Goal: Transaction & Acquisition: Purchase product/service

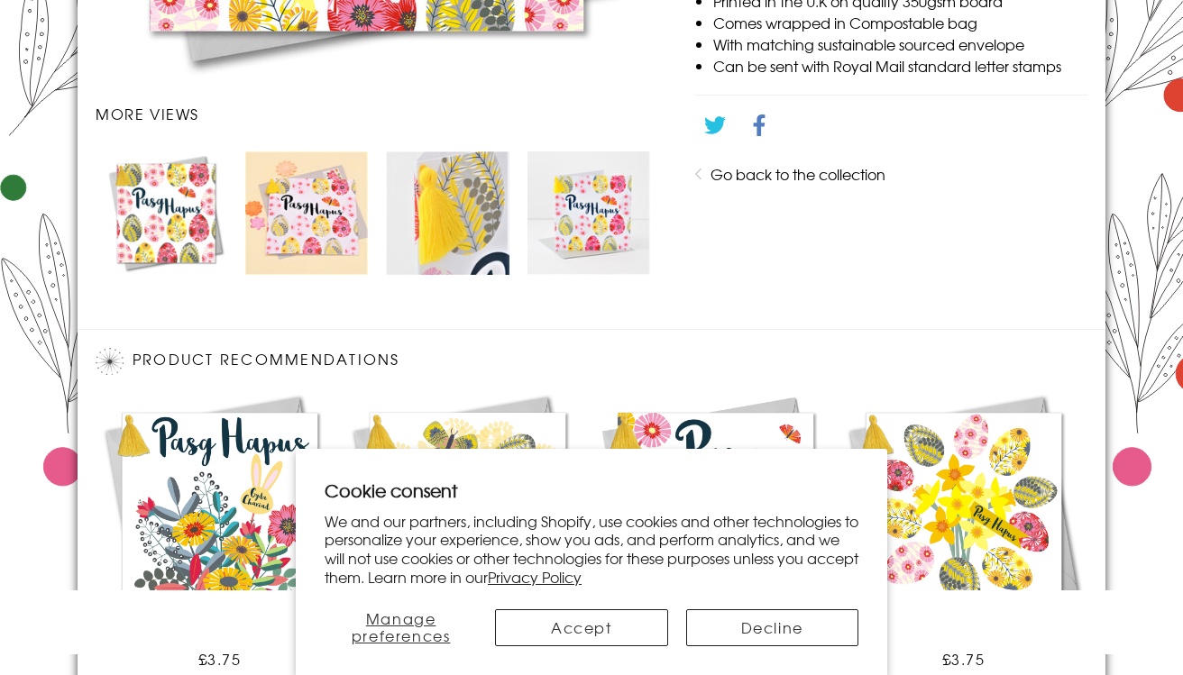
scroll to position [1176, 0]
